Goal: Find contact information: Find contact information

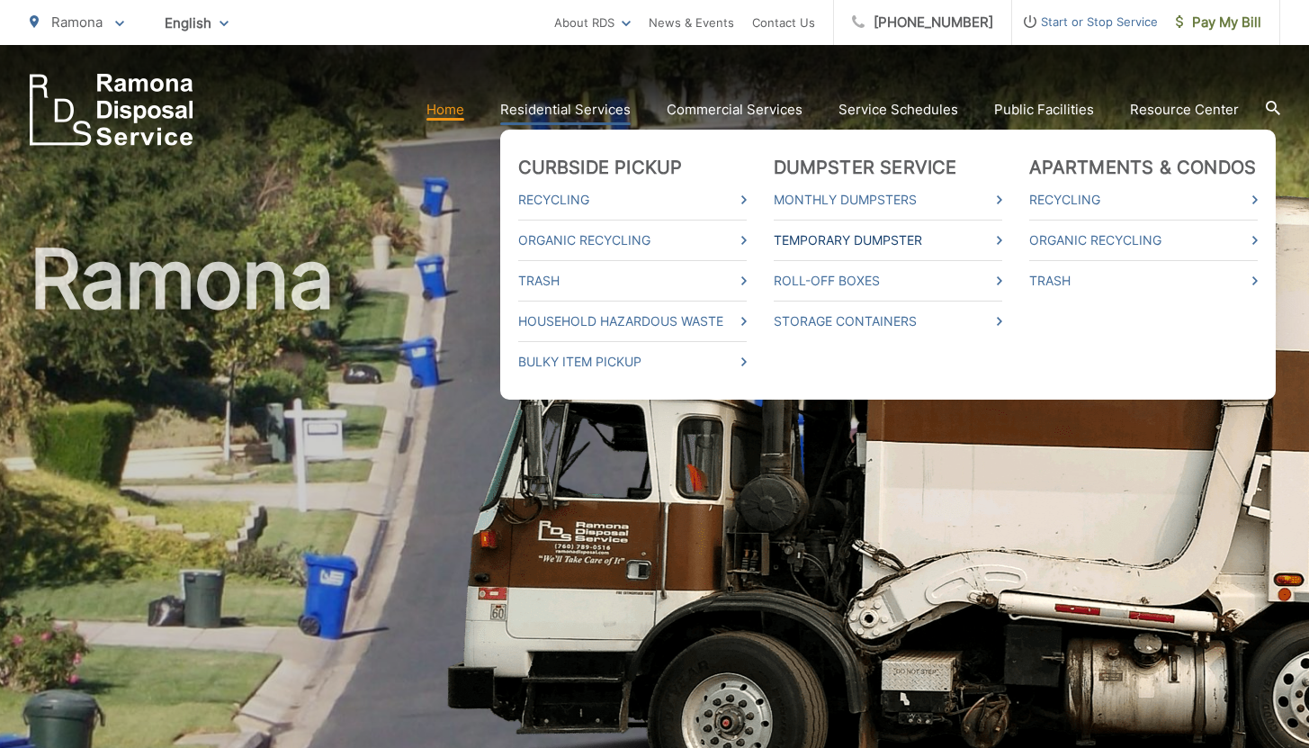
click at [871, 240] on link "Temporary Dumpster" at bounding box center [888, 240] width 229 height 22
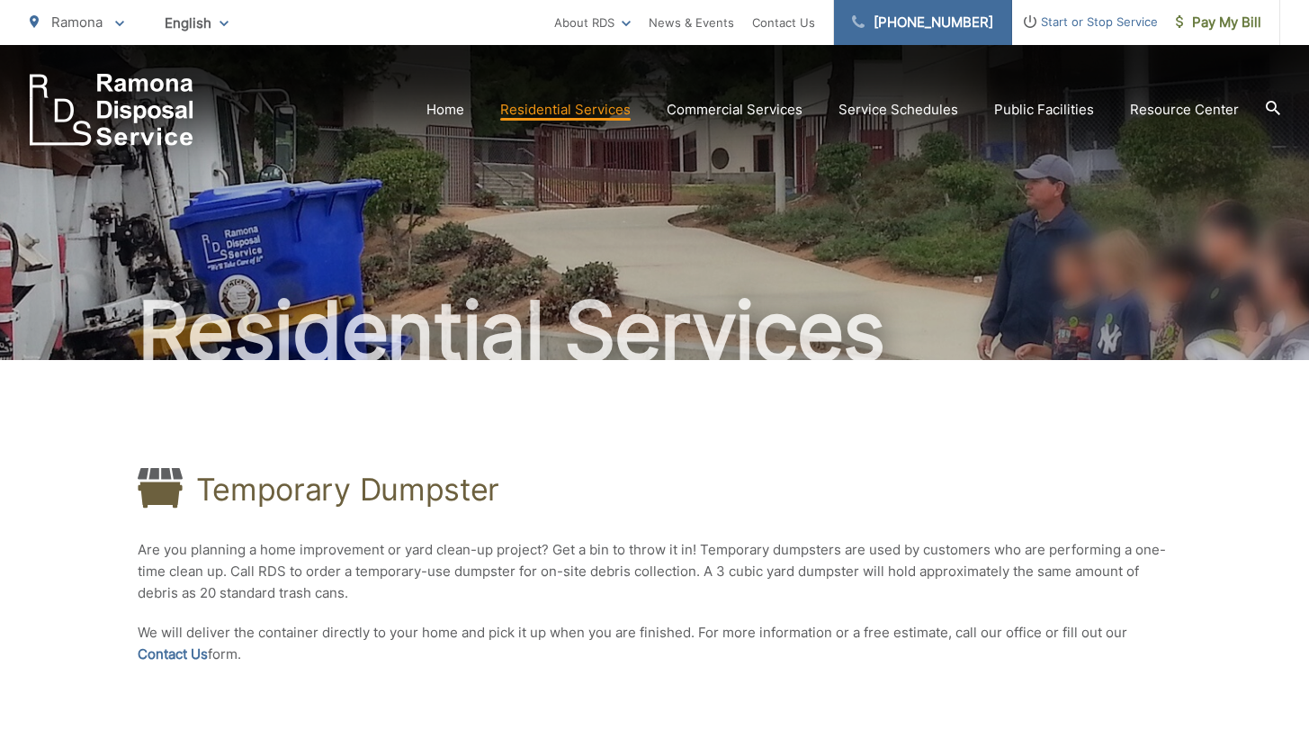
click at [937, 16] on link "[PHONE_NUMBER]" at bounding box center [923, 22] width 178 height 45
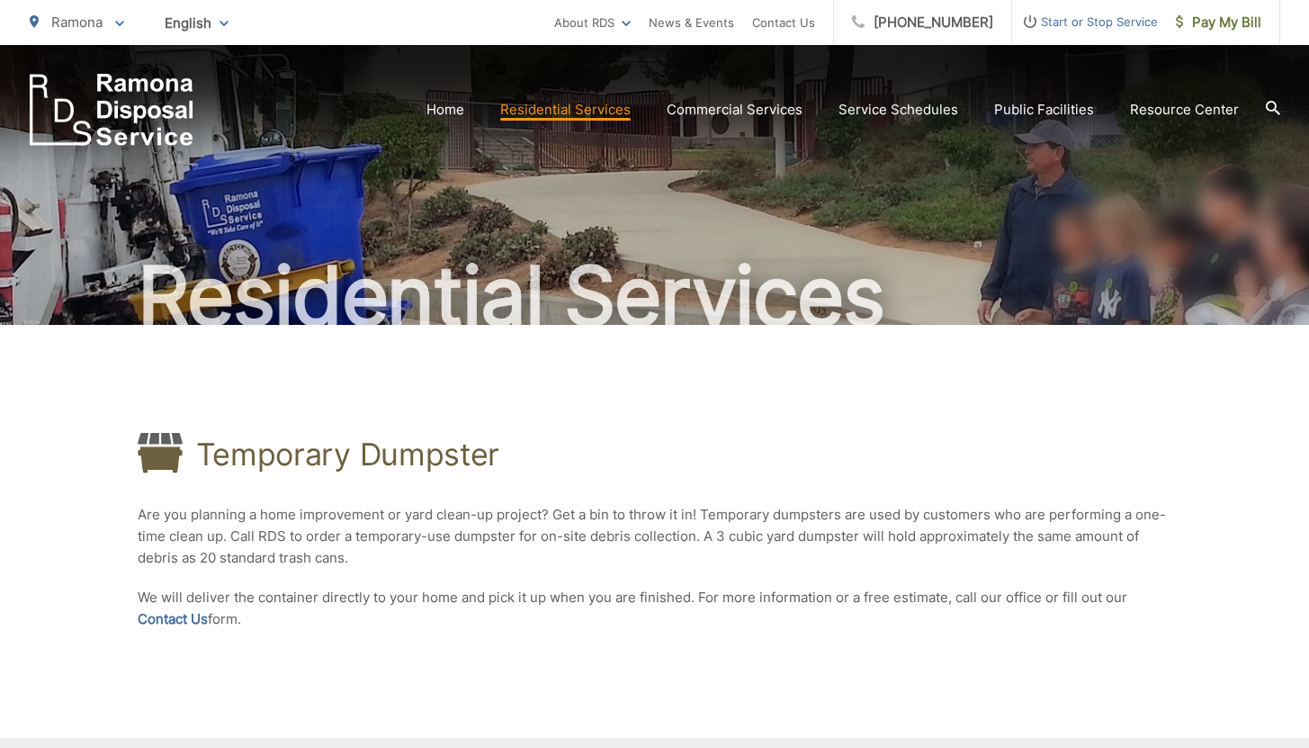
scroll to position [58, 0]
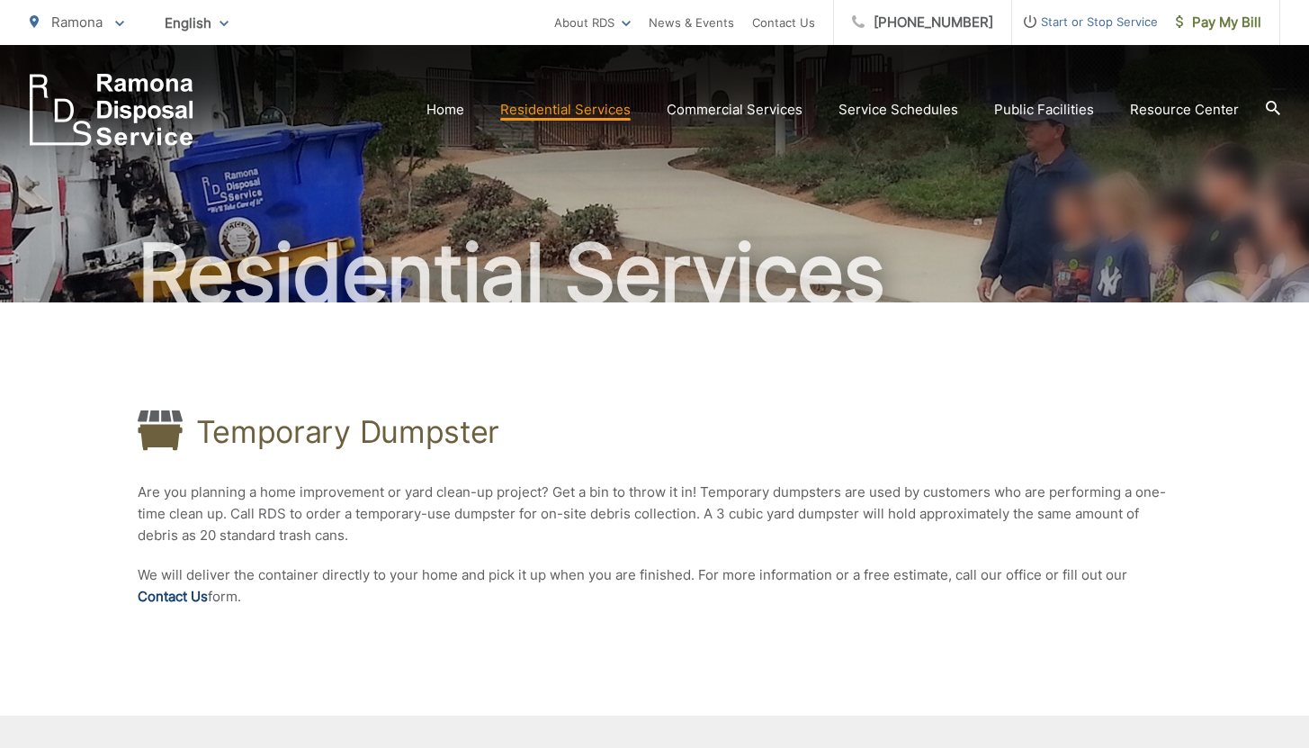
click at [174, 597] on link "Contact Us" at bounding box center [173, 597] width 70 height 22
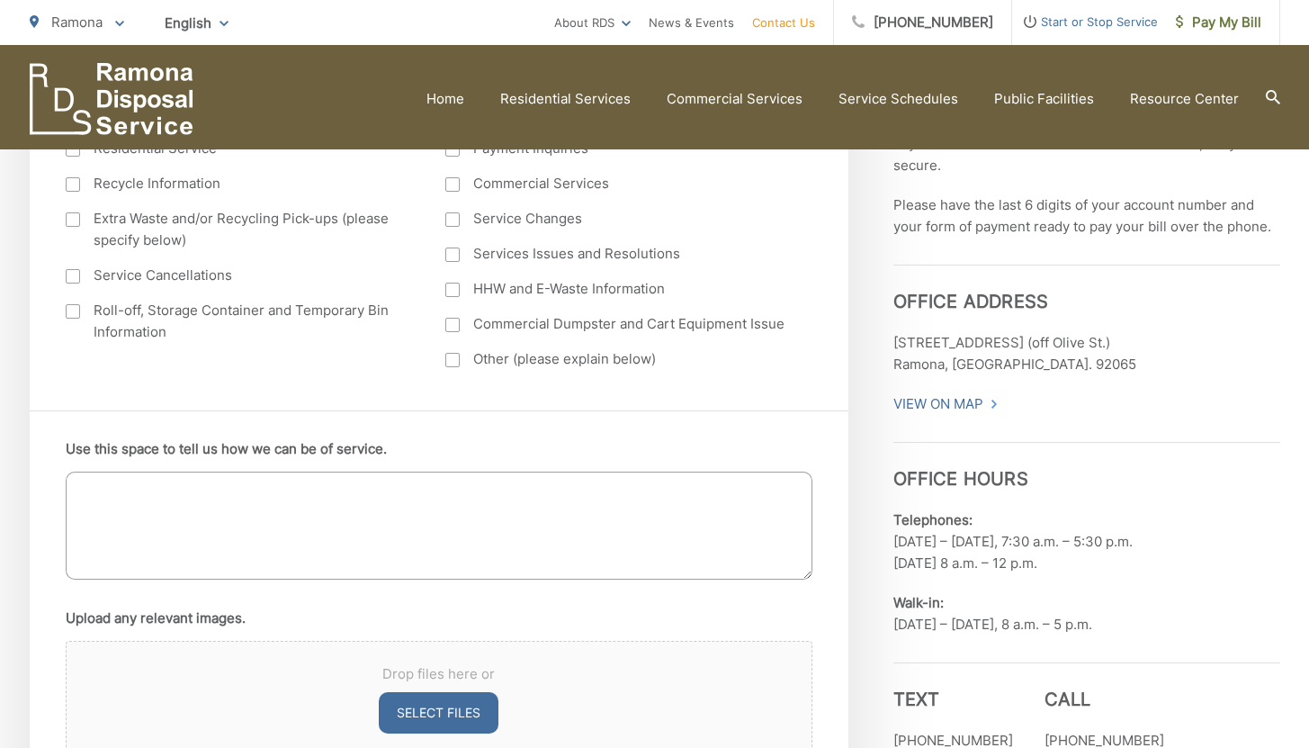
scroll to position [161, 0]
